Goal: Navigation & Orientation: Find specific page/section

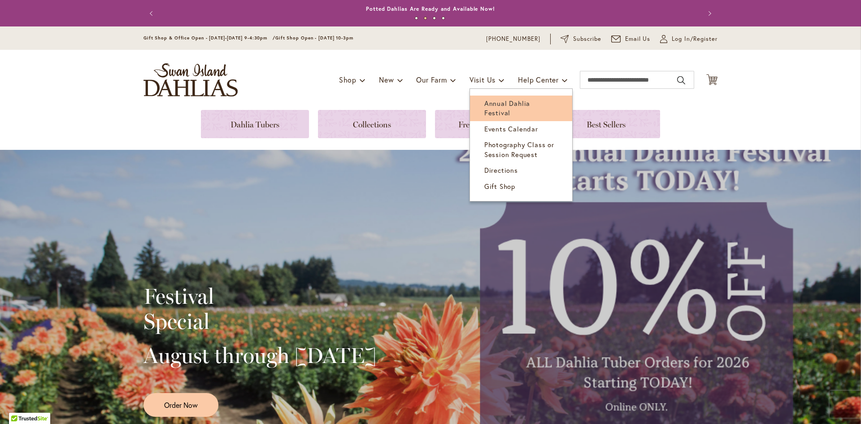
click at [516, 101] on span "Annual Dahlia Festival" at bounding box center [508, 108] width 46 height 18
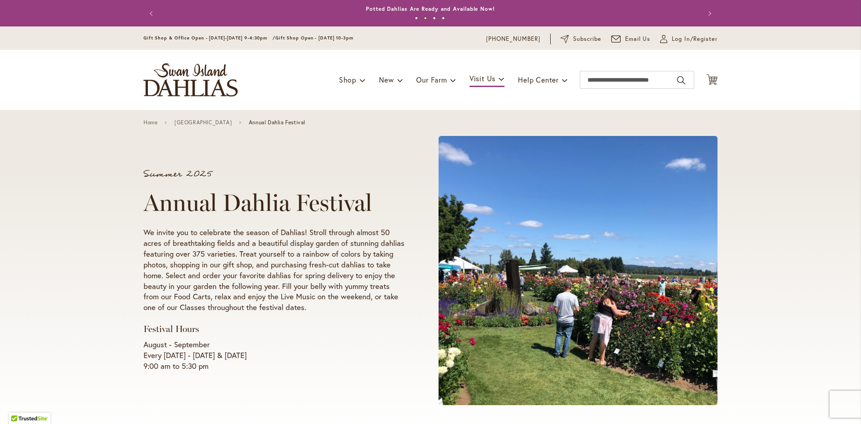
click at [229, 84] on img "store logo" at bounding box center [191, 79] width 94 height 33
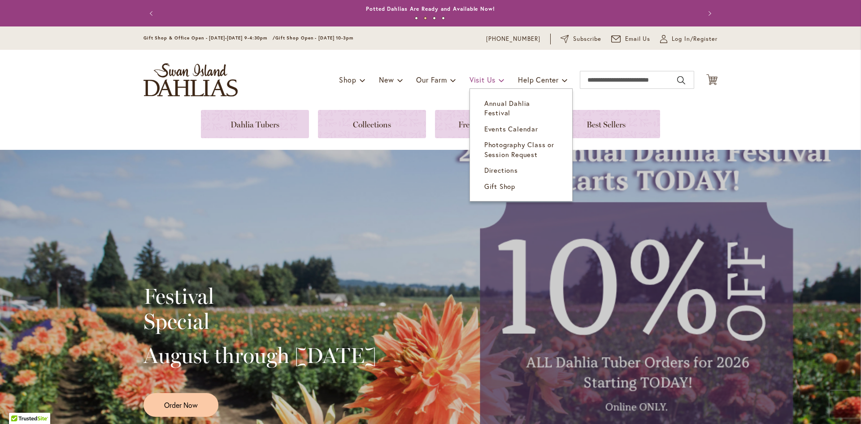
click at [485, 78] on span "Visit Us" at bounding box center [483, 79] width 26 height 9
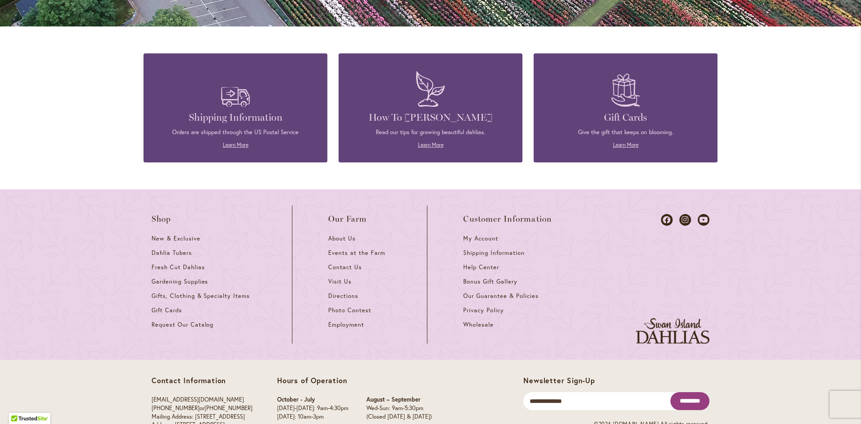
scroll to position [823, 0]
